Goal: Task Accomplishment & Management: Use online tool/utility

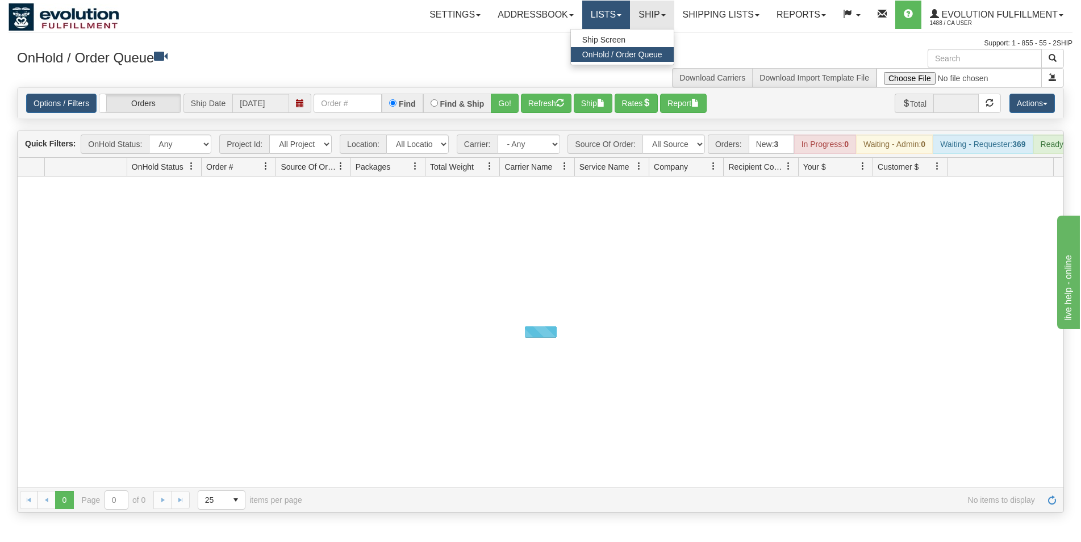
click at [582, 17] on link "Lists" at bounding box center [606, 15] width 48 height 28
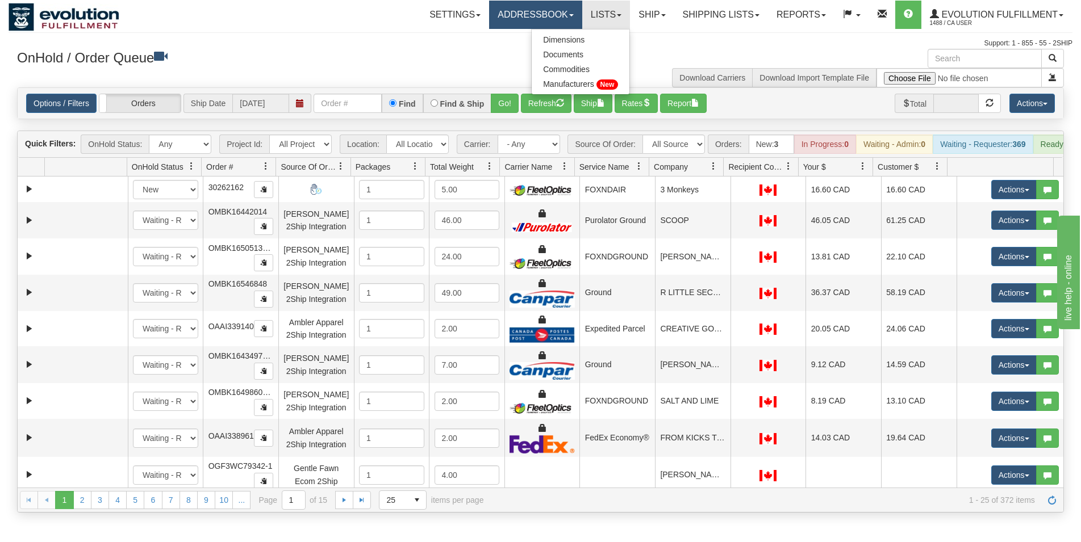
click at [538, 21] on link "Addressbook" at bounding box center [535, 15] width 93 height 28
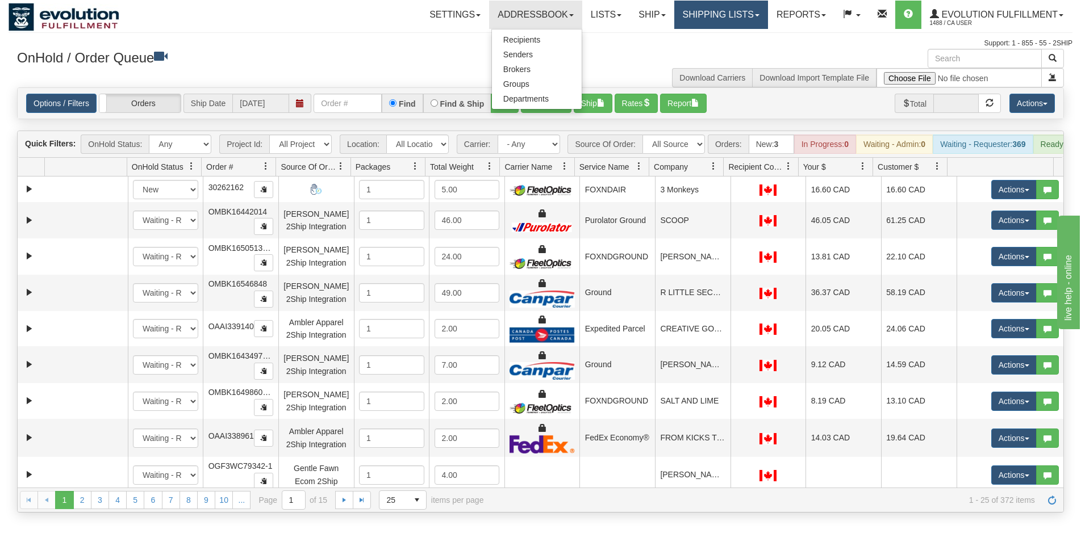
click at [716, 24] on link "Shipping lists" at bounding box center [721, 15] width 94 height 28
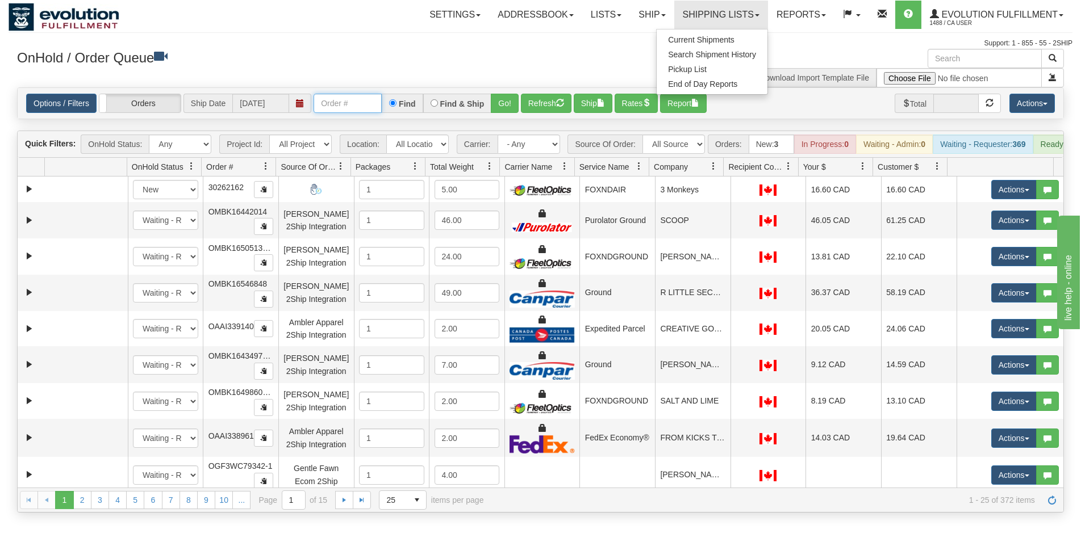
click at [354, 108] on input "text" at bounding box center [347, 103] width 68 height 19
type input "27165"
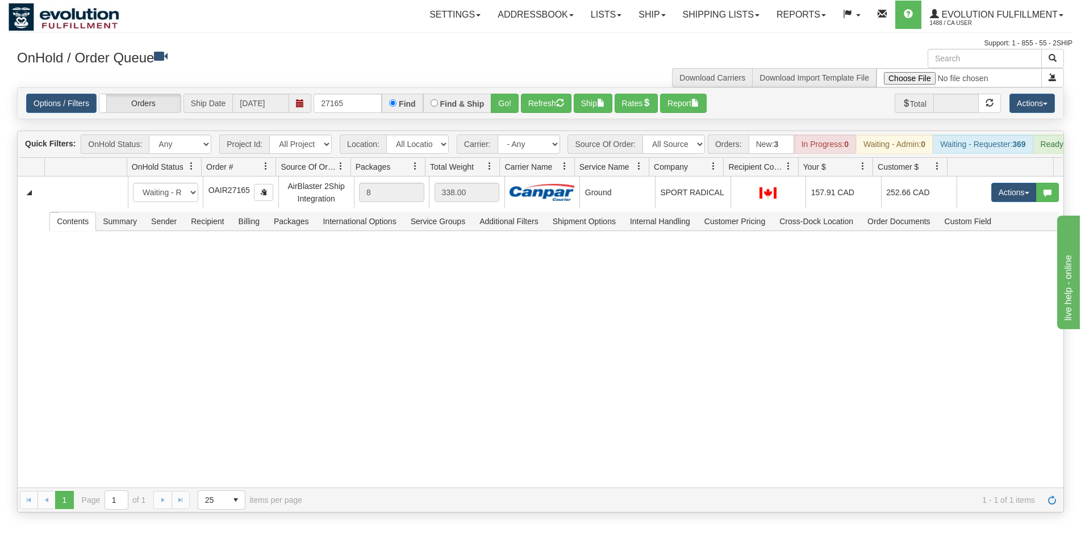
drag, startPoint x: 628, startPoint y: 208, endPoint x: 623, endPoint y: 133, distance: 74.5
click at [628, 206] on td "Ground" at bounding box center [617, 193] width 76 height 32
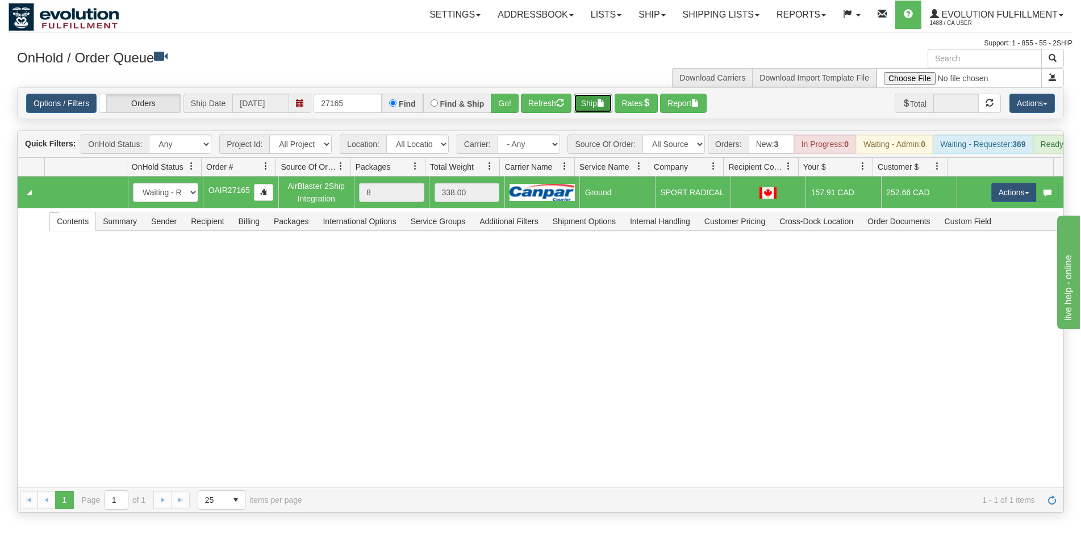
click at [601, 101] on button "Ship" at bounding box center [593, 103] width 39 height 19
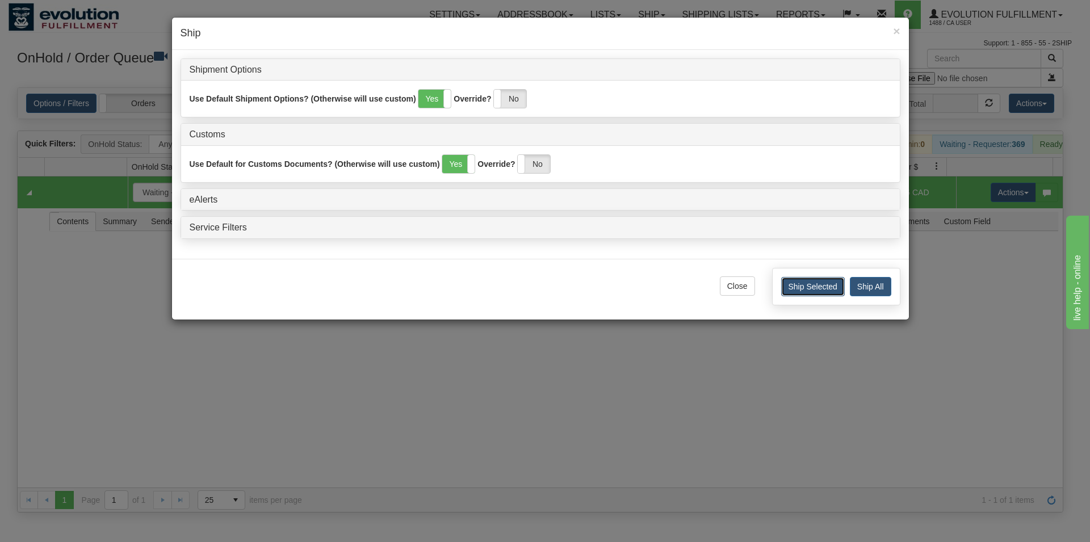
click at [809, 290] on button "Ship Selected" at bounding box center [813, 286] width 64 height 19
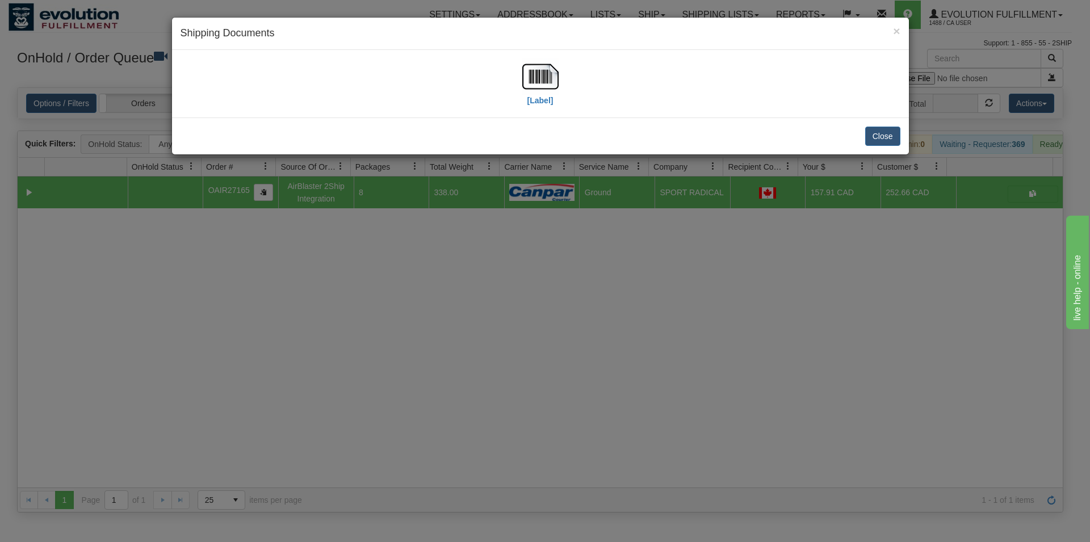
click at [520, 67] on div "[Label]" at bounding box center [541, 83] width 720 height 51
click at [531, 68] on img at bounding box center [540, 76] width 36 height 36
click at [876, 141] on button "Close" at bounding box center [882, 136] width 35 height 19
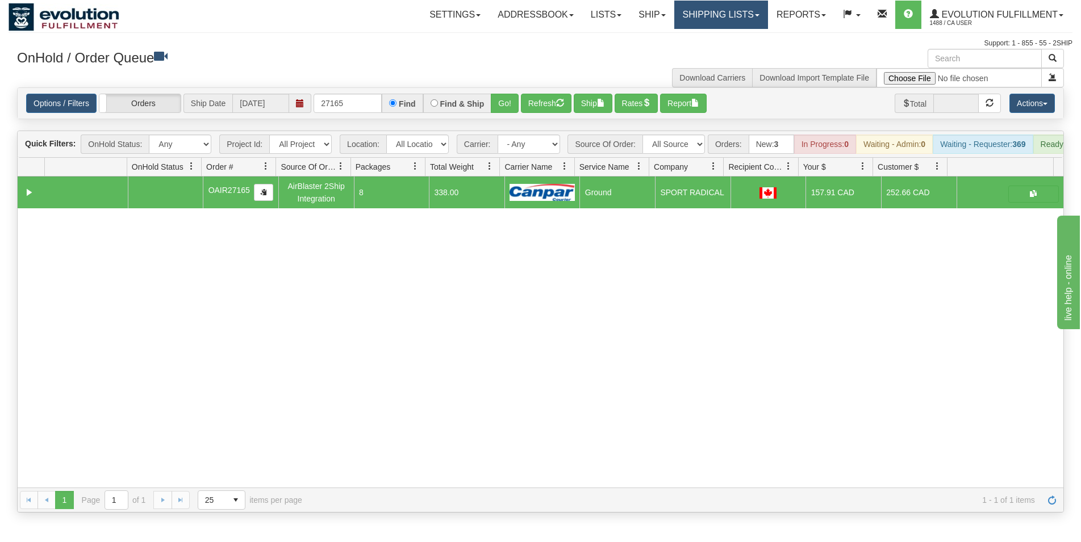
click at [674, 20] on link "Shipping lists" at bounding box center [721, 15] width 94 height 28
click at [671, 43] on span "Current Shipments" at bounding box center [701, 39] width 66 height 9
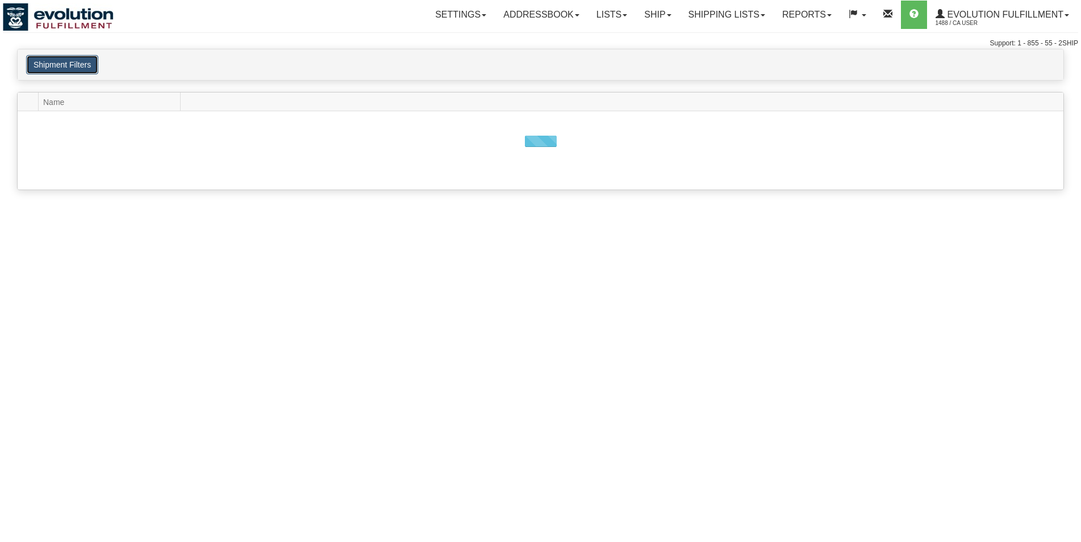
click at [92, 65] on button "Shipment Filters" at bounding box center [62, 64] width 72 height 19
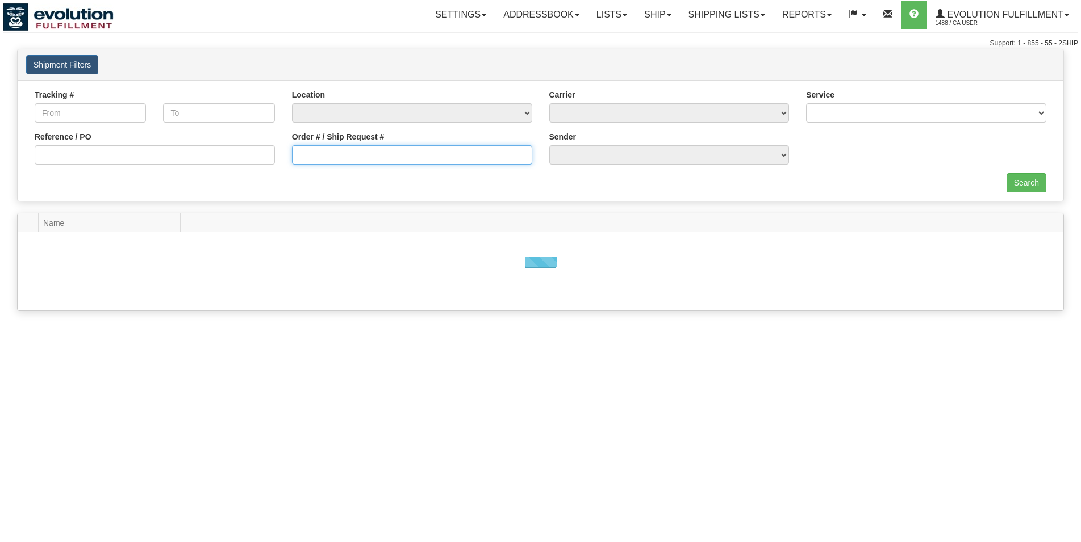
click at [327, 157] on input "Order # / Ship Request #" at bounding box center [412, 154] width 240 height 19
type input "1049869"
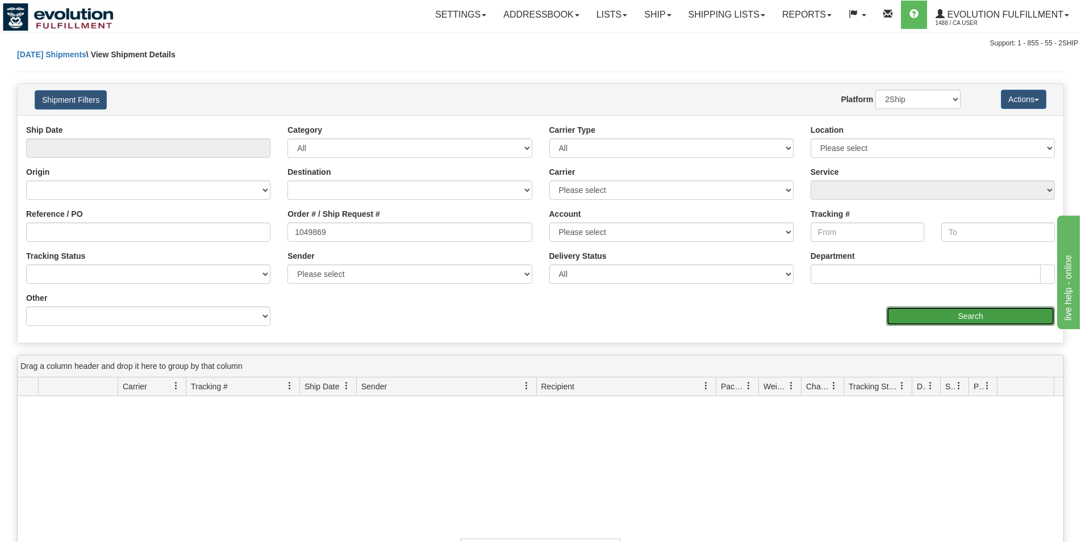
click at [905, 320] on input "Search" at bounding box center [970, 316] width 169 height 19
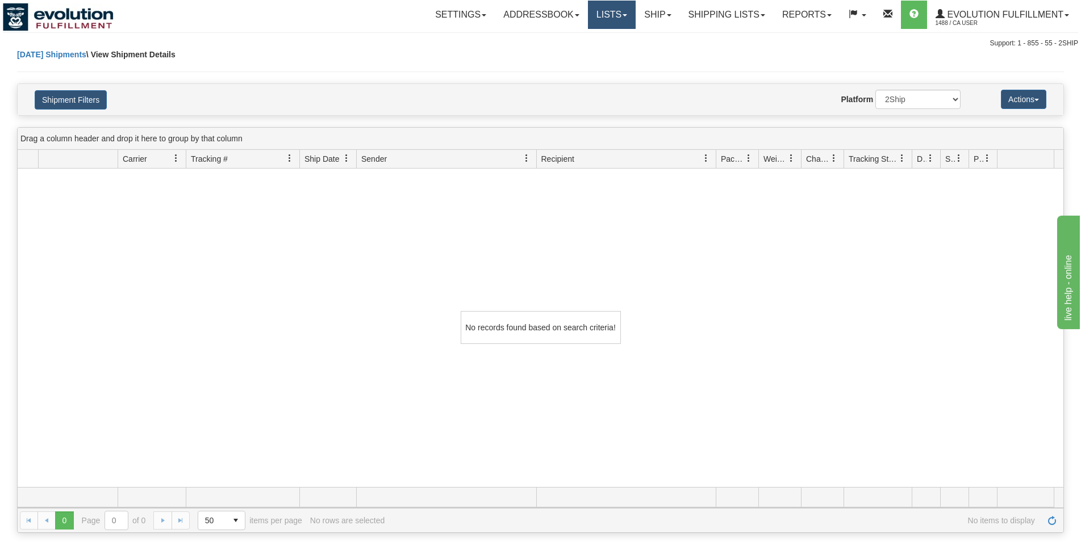
click at [624, 14] on link "Lists" at bounding box center [612, 15] width 48 height 28
click at [643, 15] on link "Ship" at bounding box center [657, 15] width 44 height 28
drag, startPoint x: 633, startPoint y: 28, endPoint x: 629, endPoint y: 34, distance: 6.5
click at [635, 29] on li "Ship Ship Screen OnHold / Order Queue" at bounding box center [657, 15] width 44 height 28
click at [81, 96] on button "Shipment Filters" at bounding box center [71, 99] width 72 height 19
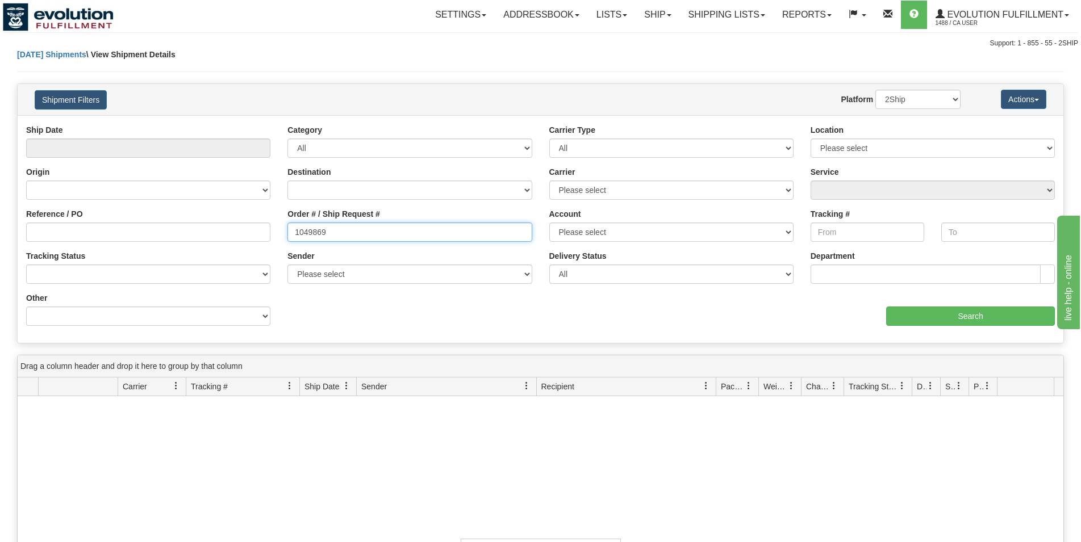
click at [382, 237] on input "1049869" at bounding box center [409, 232] width 244 height 19
drag, startPoint x: 298, startPoint y: 231, endPoint x: 426, endPoint y: 231, distance: 128.3
click at [426, 231] on input "1049869" at bounding box center [409, 232] width 244 height 19
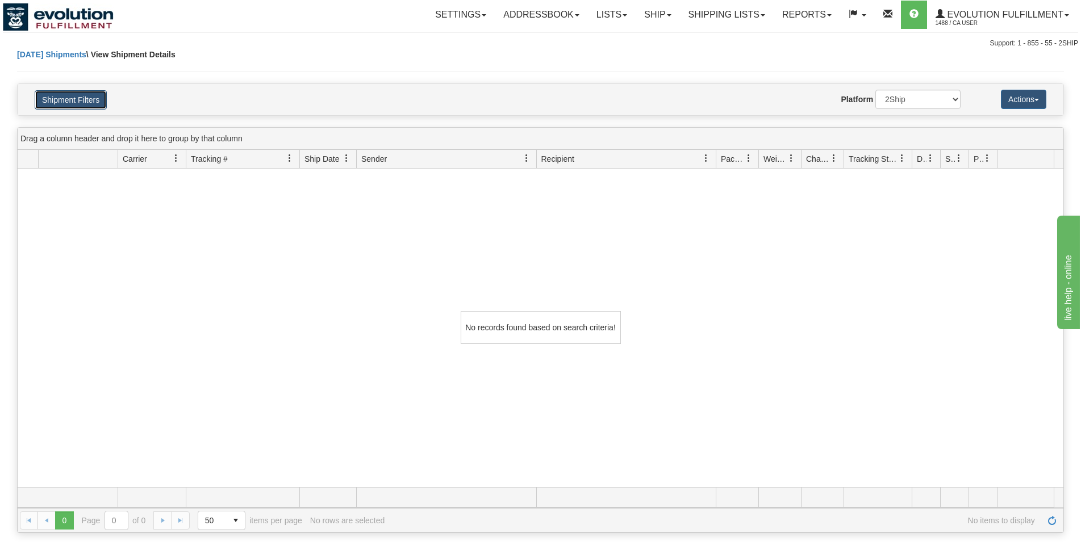
click at [65, 103] on button "Shipment Filters" at bounding box center [71, 99] width 72 height 19
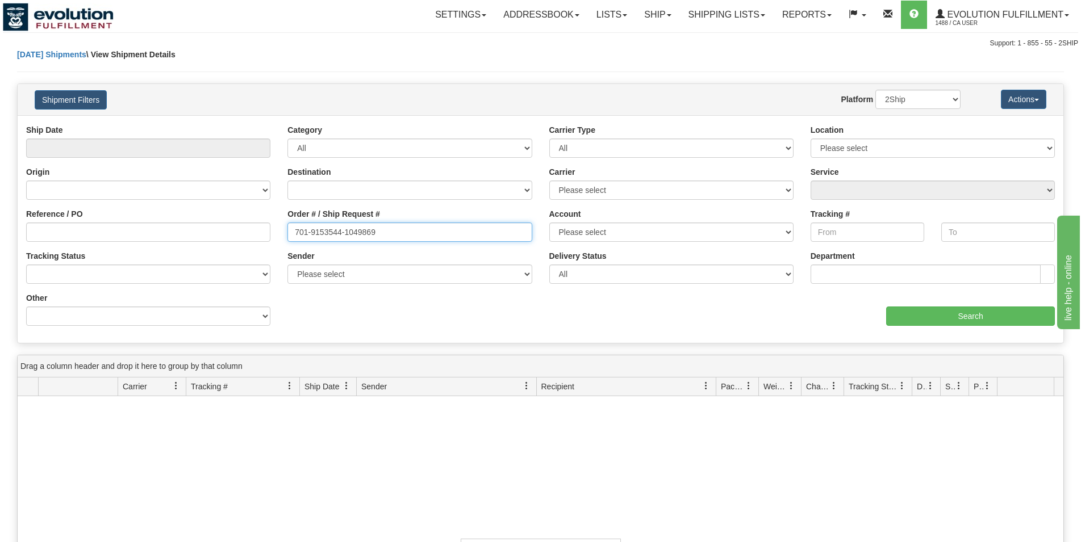
drag, startPoint x: 385, startPoint y: 233, endPoint x: -14, endPoint y: 211, distance: 399.2
click at [287, 223] on input "701-9153544-1049869" at bounding box center [409, 232] width 244 height 19
type input "6180"
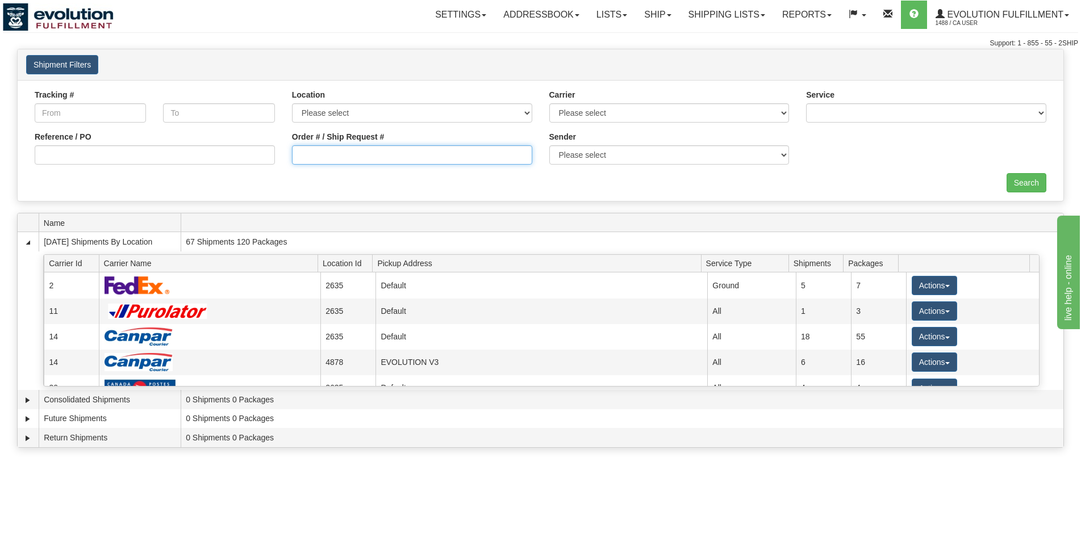
click at [315, 159] on input "Order # / Ship Request #" at bounding box center [412, 154] width 240 height 19
type input "1107-1"
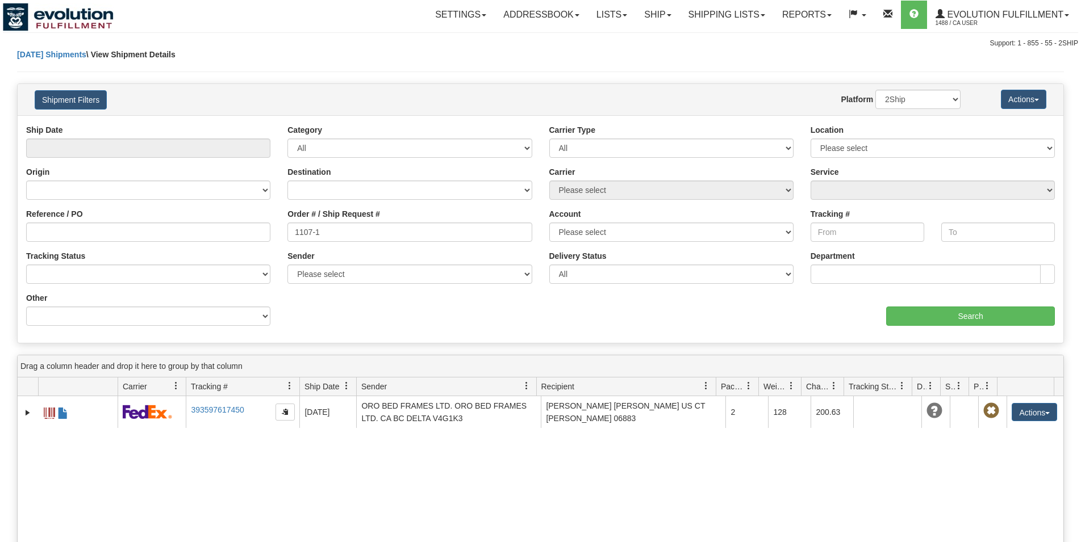
click at [1020, 408] on button "Actions" at bounding box center [1033, 412] width 45 height 18
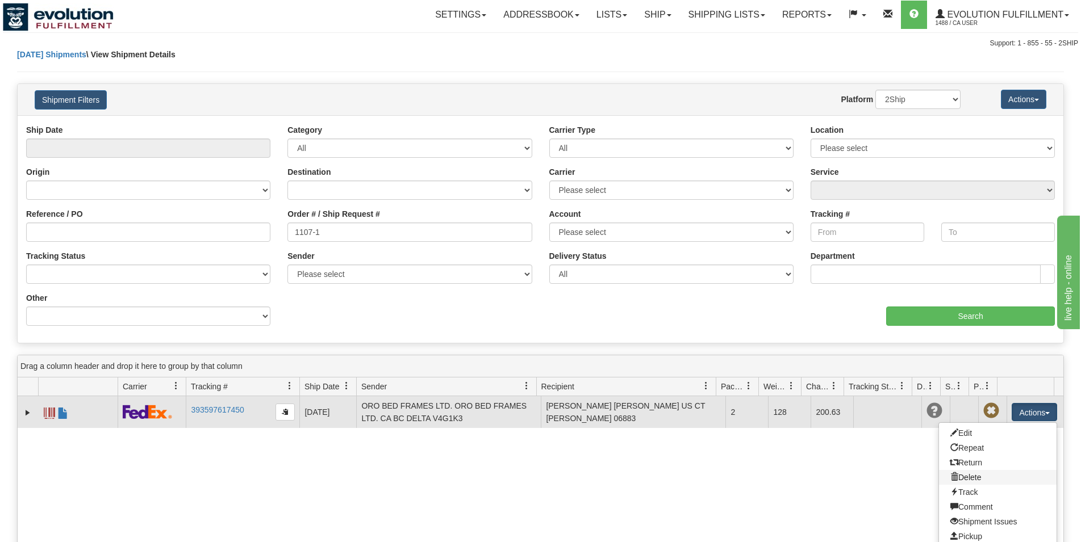
click at [977, 482] on link "Delete" at bounding box center [998, 477] width 118 height 15
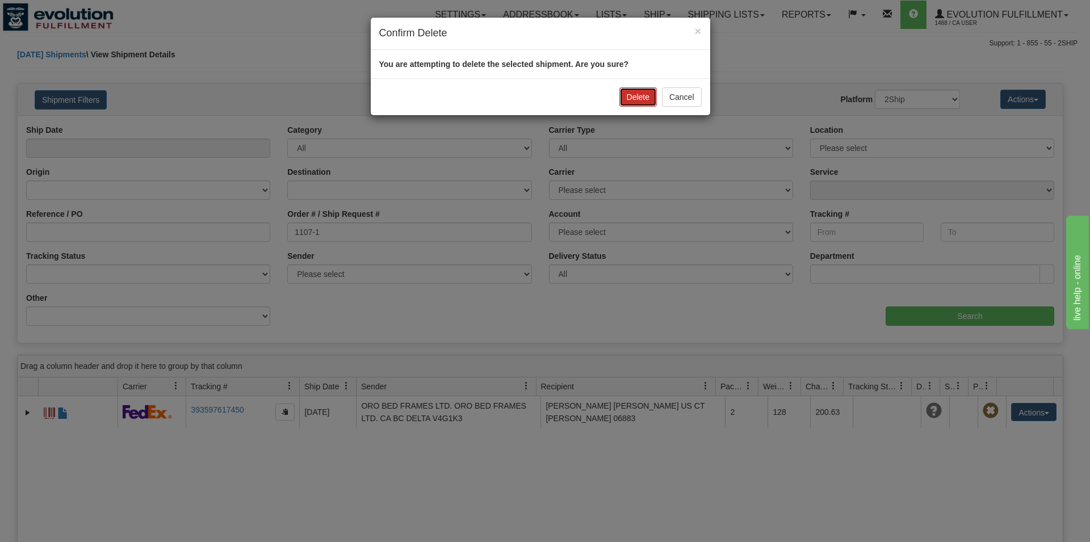
click at [635, 103] on button "Delete" at bounding box center [637, 96] width 37 height 19
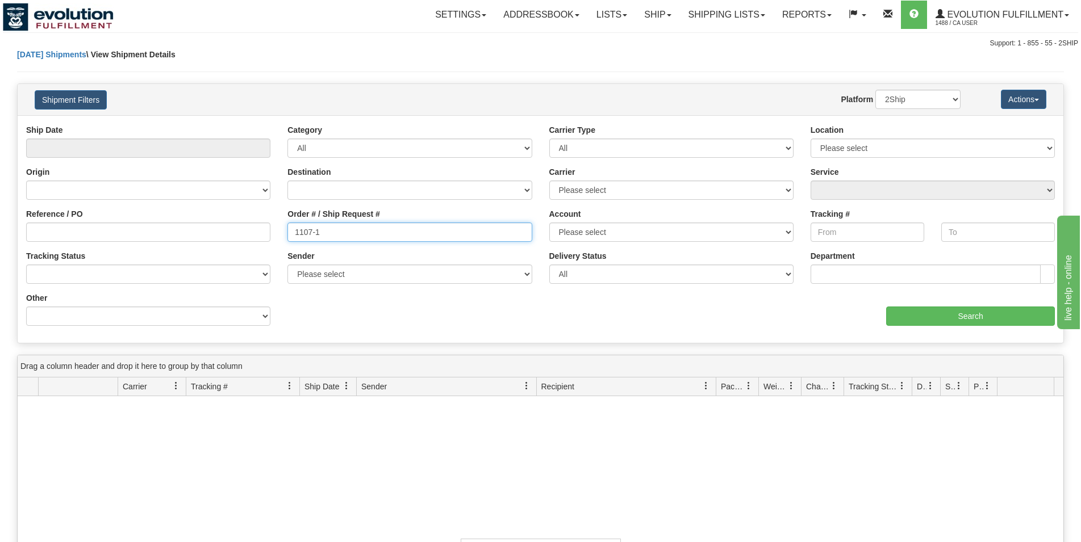
drag, startPoint x: 308, startPoint y: 232, endPoint x: 334, endPoint y: 234, distance: 26.2
click at [334, 234] on input "1107-1" at bounding box center [409, 232] width 244 height 19
type input "1106"
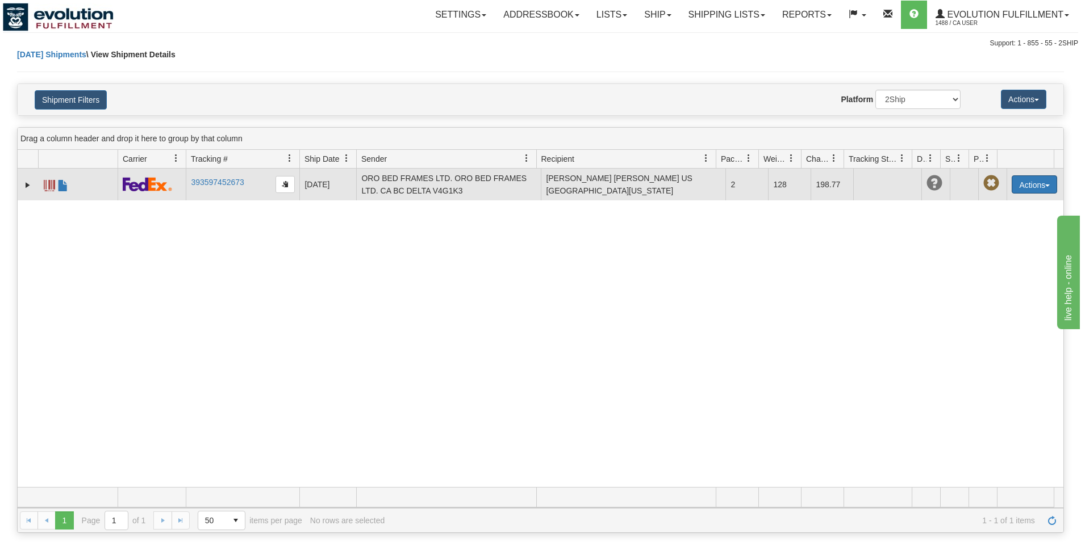
click at [1015, 187] on button "Actions" at bounding box center [1033, 184] width 45 height 18
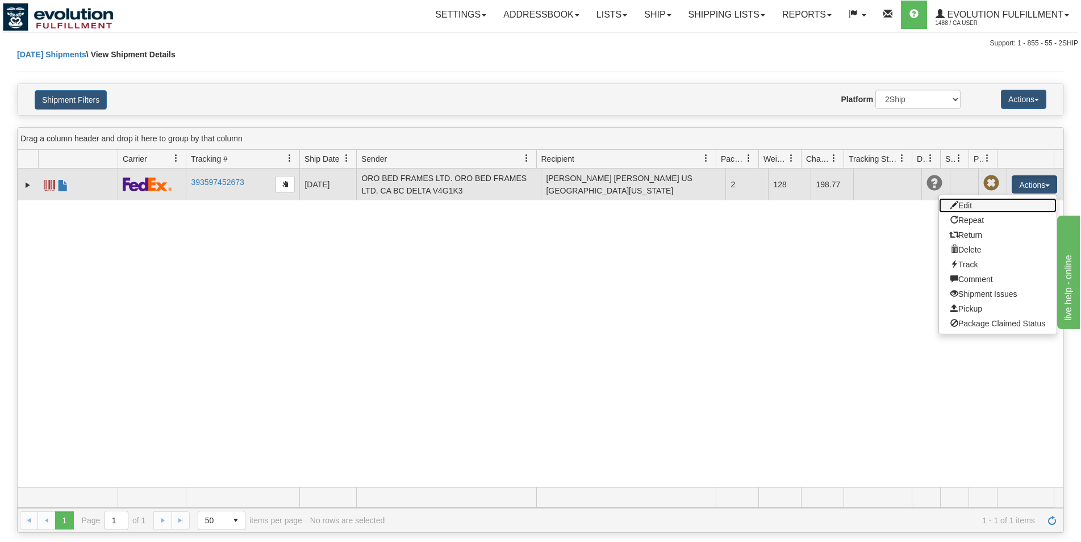
click at [1012, 202] on link "Edit" at bounding box center [998, 205] width 118 height 15
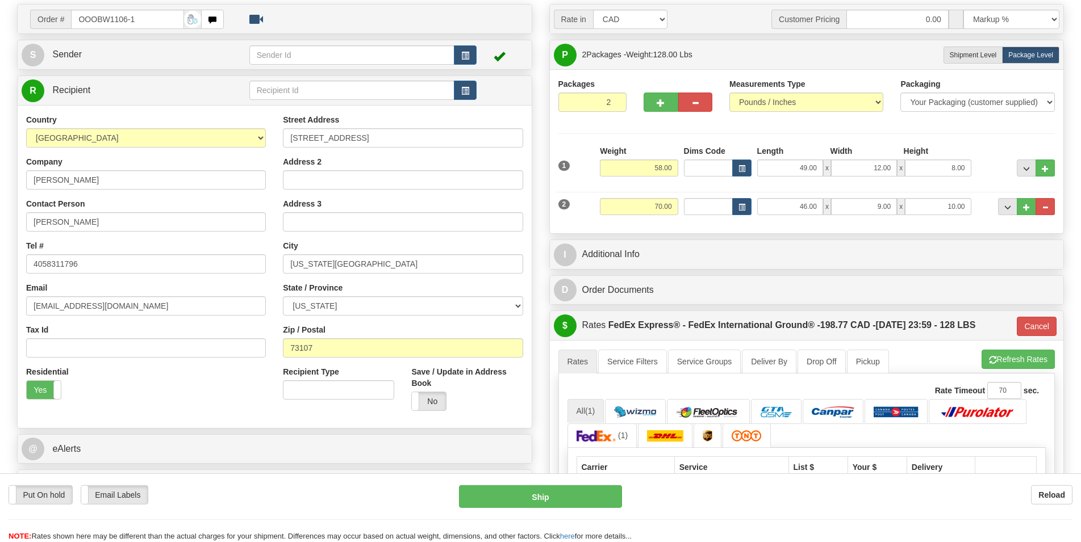
scroll to position [348, 0]
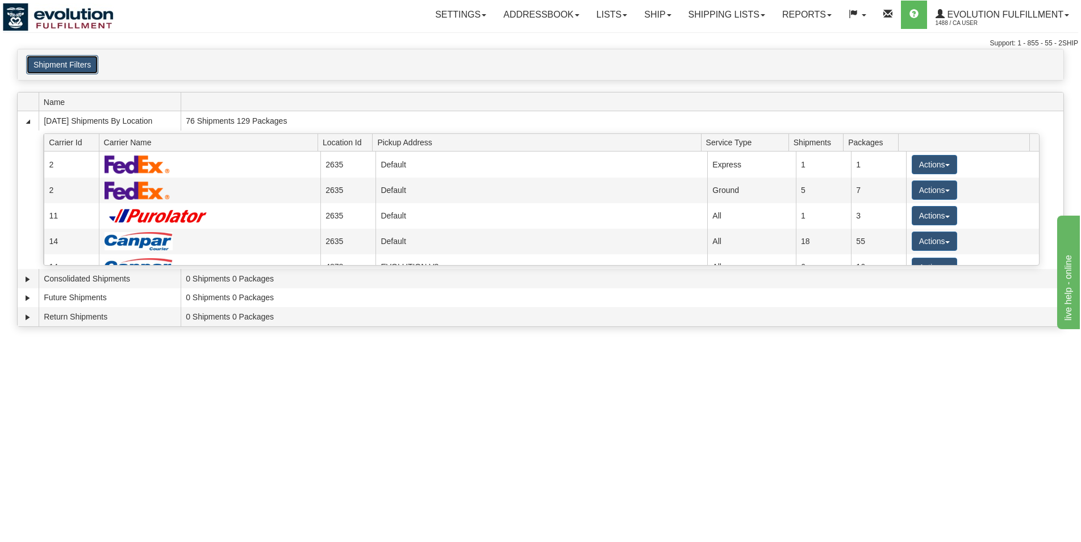
click at [43, 67] on button "Shipment Filters" at bounding box center [62, 64] width 72 height 19
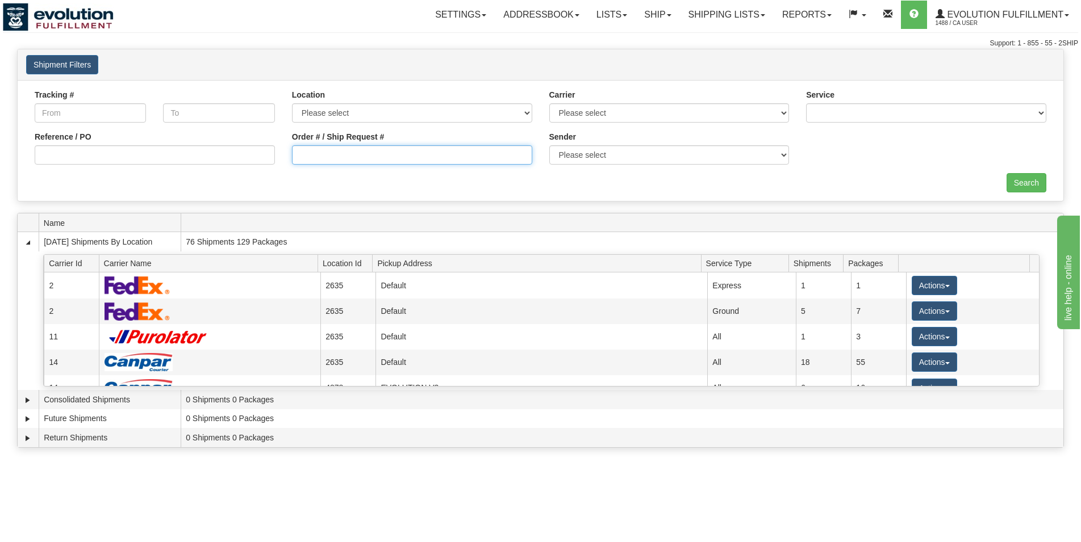
click at [347, 156] on input "Order # / Ship Request #" at bounding box center [412, 154] width 240 height 19
type input "1107"
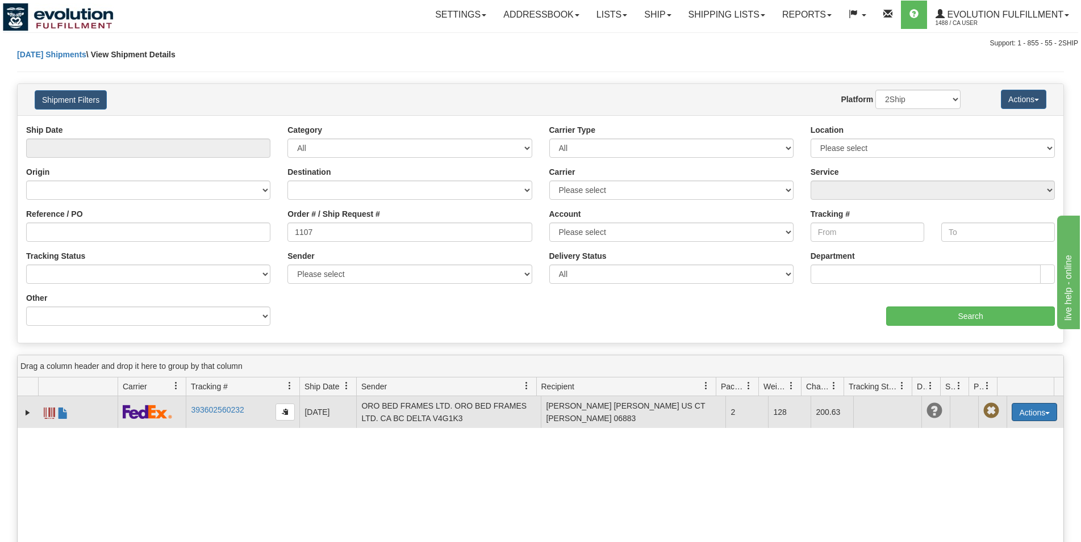
click at [1014, 421] on button "Actions" at bounding box center [1033, 412] width 45 height 18
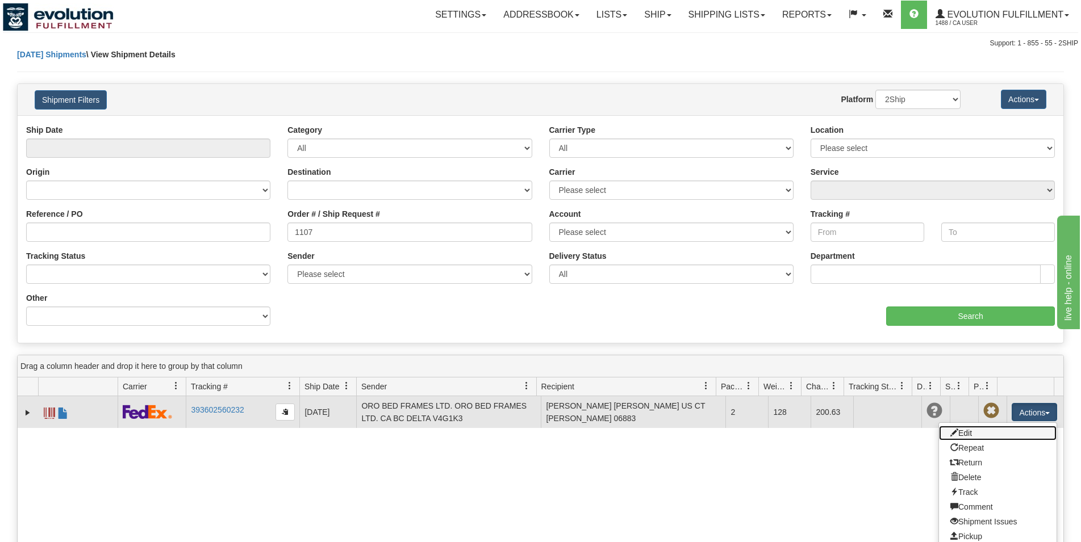
click at [1008, 436] on link "Edit" at bounding box center [998, 433] width 118 height 15
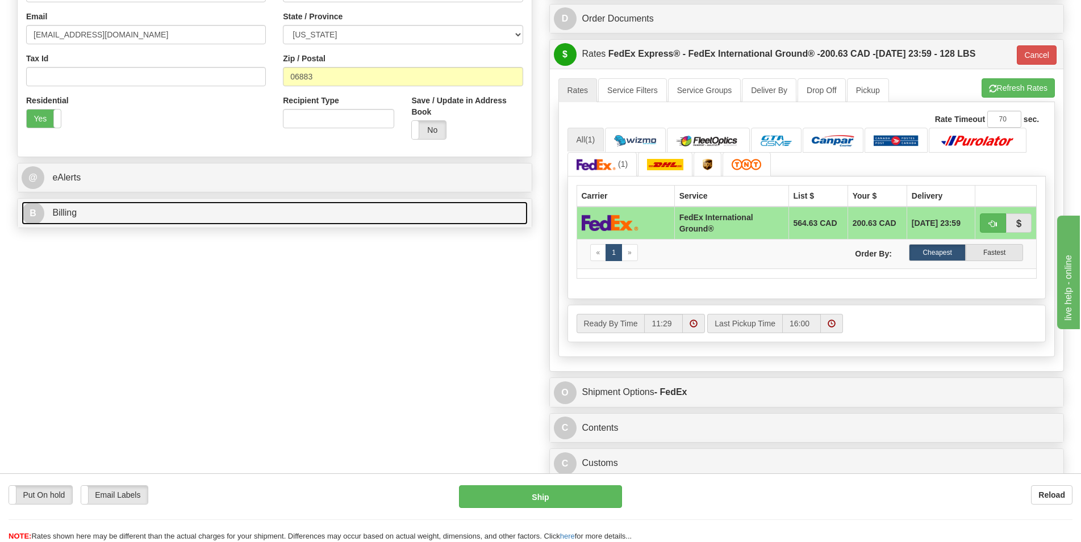
click at [207, 216] on link "B Billing" at bounding box center [275, 213] width 506 height 23
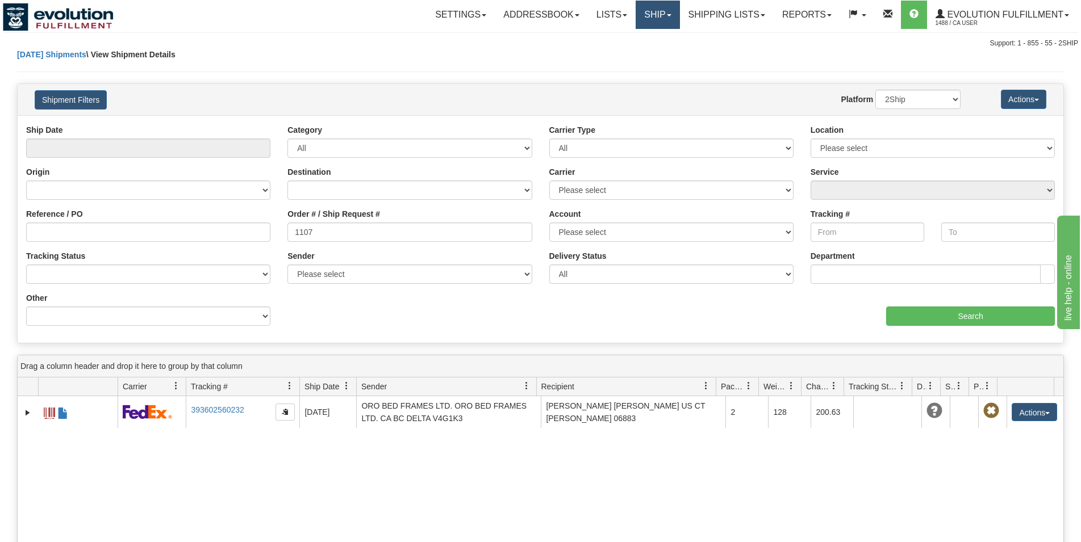
click at [655, 19] on link "Ship" at bounding box center [657, 15] width 44 height 28
click at [641, 52] on span "OnHold / Order Queue" at bounding box center [628, 54] width 80 height 9
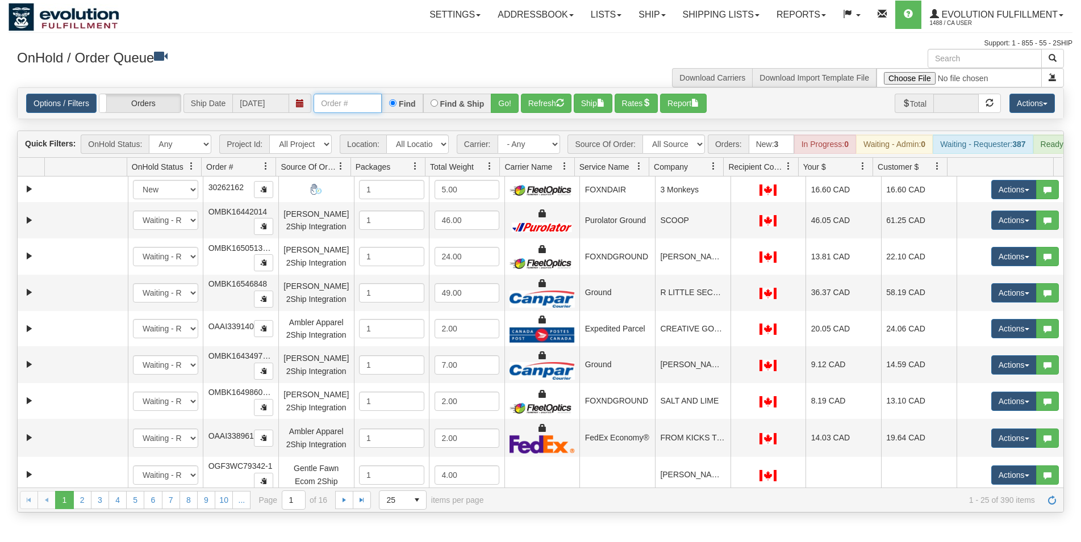
click at [337, 107] on input "text" at bounding box center [347, 103] width 68 height 19
type input "27023"
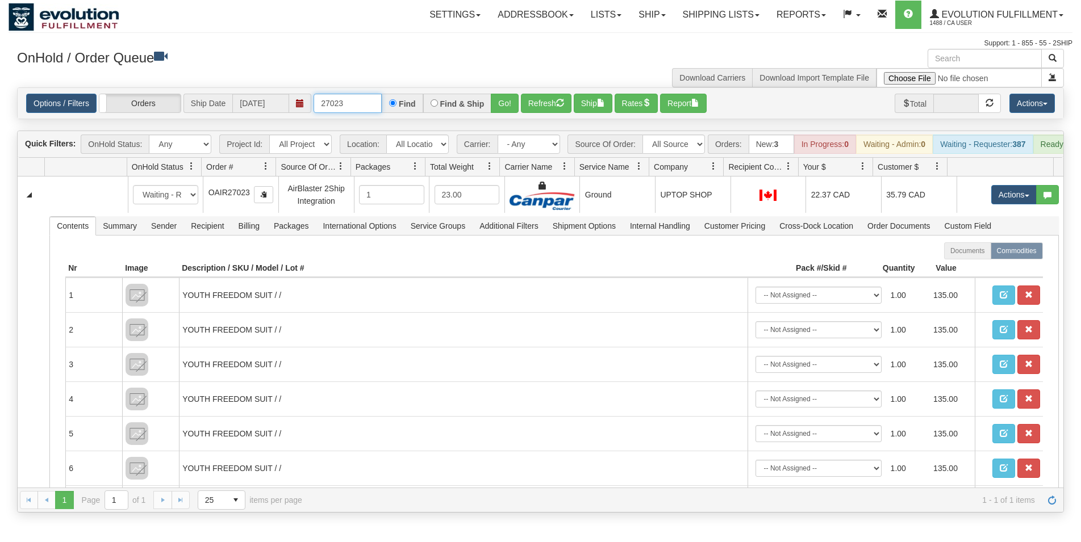
click at [342, 108] on input "27023" at bounding box center [347, 103] width 68 height 19
